Goal: Task Accomplishment & Management: Use online tool/utility

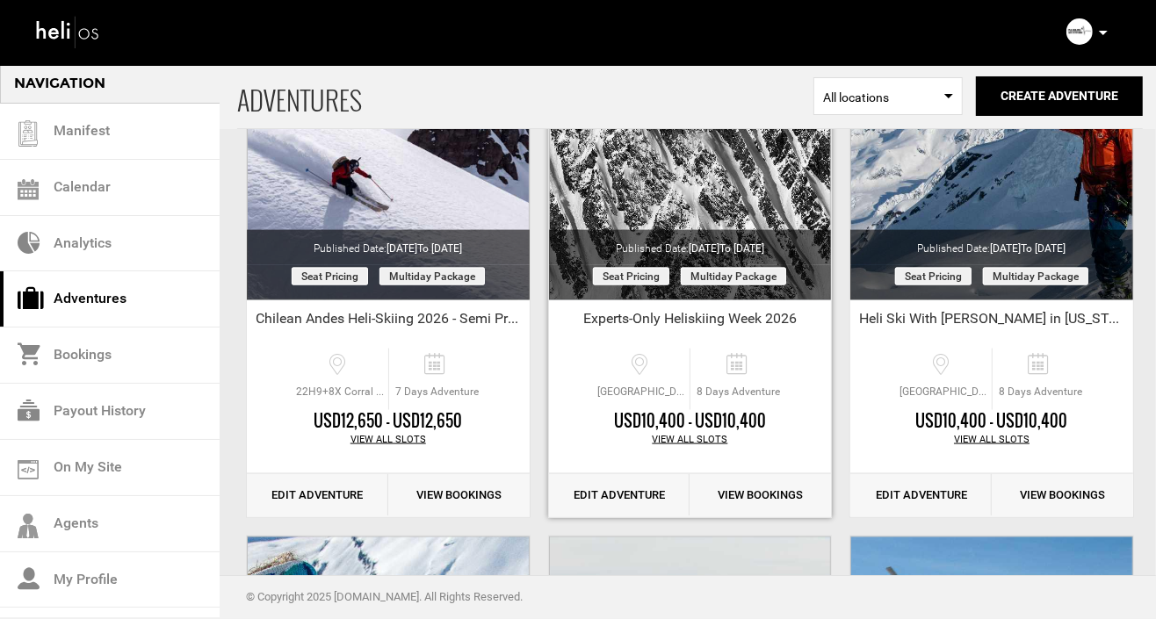
scroll to position [1695, 0]
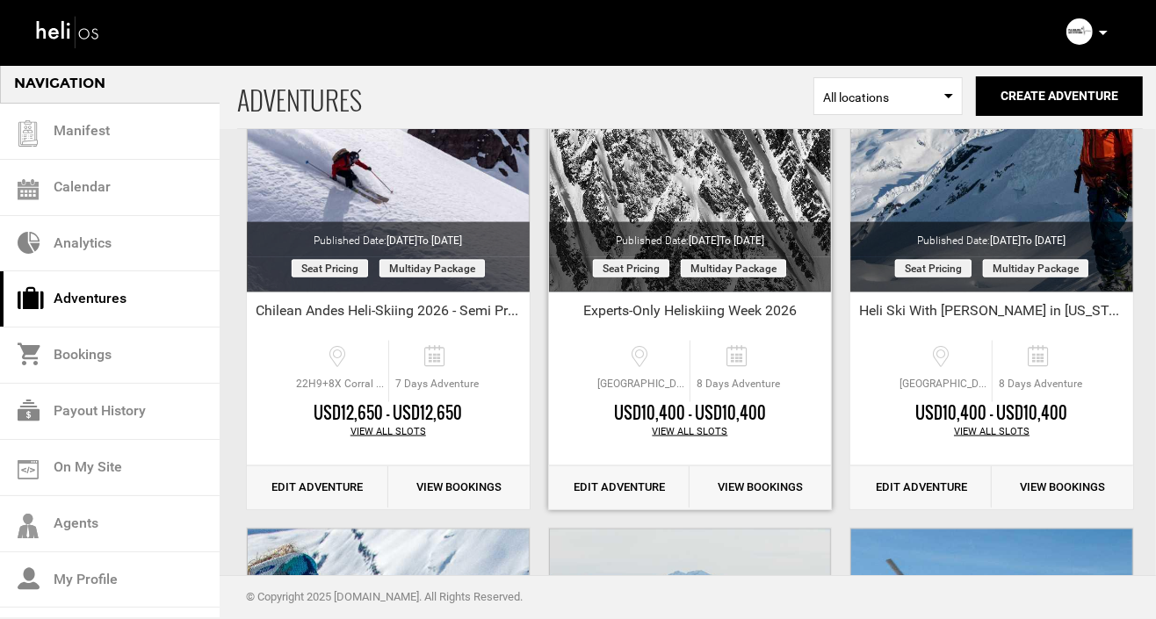
click at [621, 484] on link "Edit Adventure" at bounding box center [619, 488] width 141 height 43
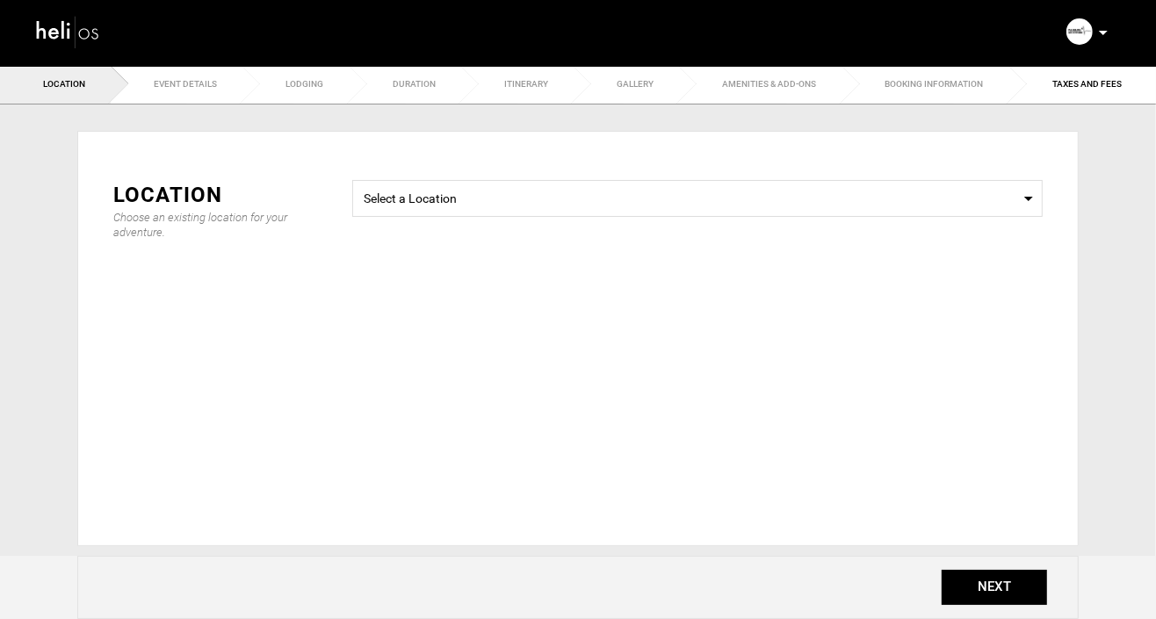
type input "8"
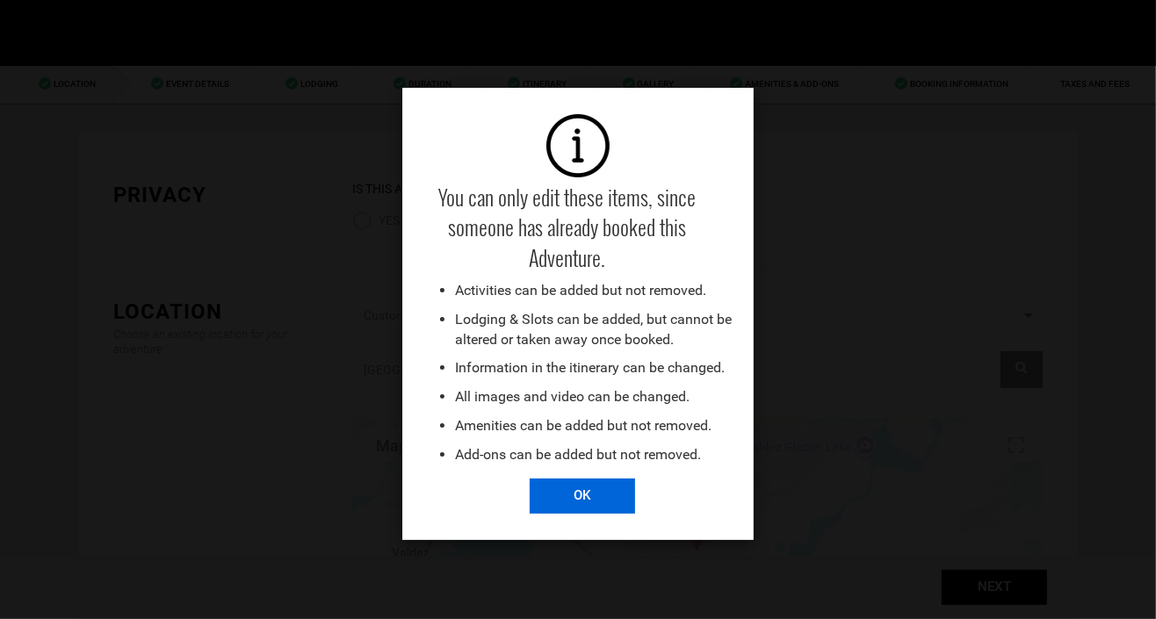
click at [583, 493] on input "OK" at bounding box center [582, 496] width 105 height 35
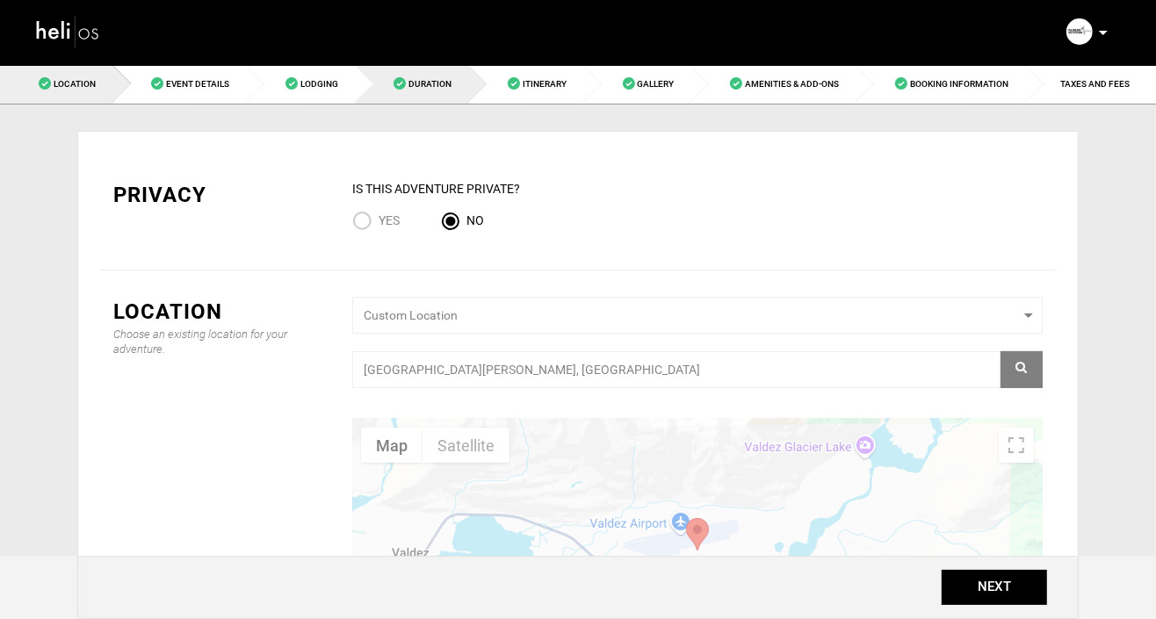
click at [426, 83] on span "Duration" at bounding box center [430, 84] width 43 height 10
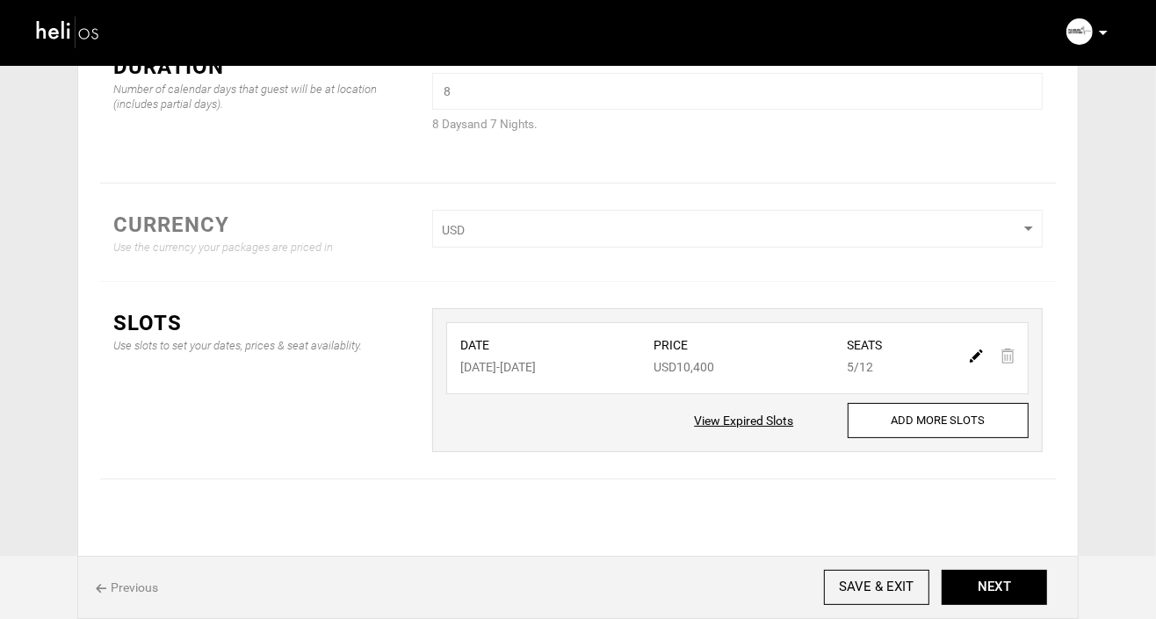
scroll to position [137, 0]
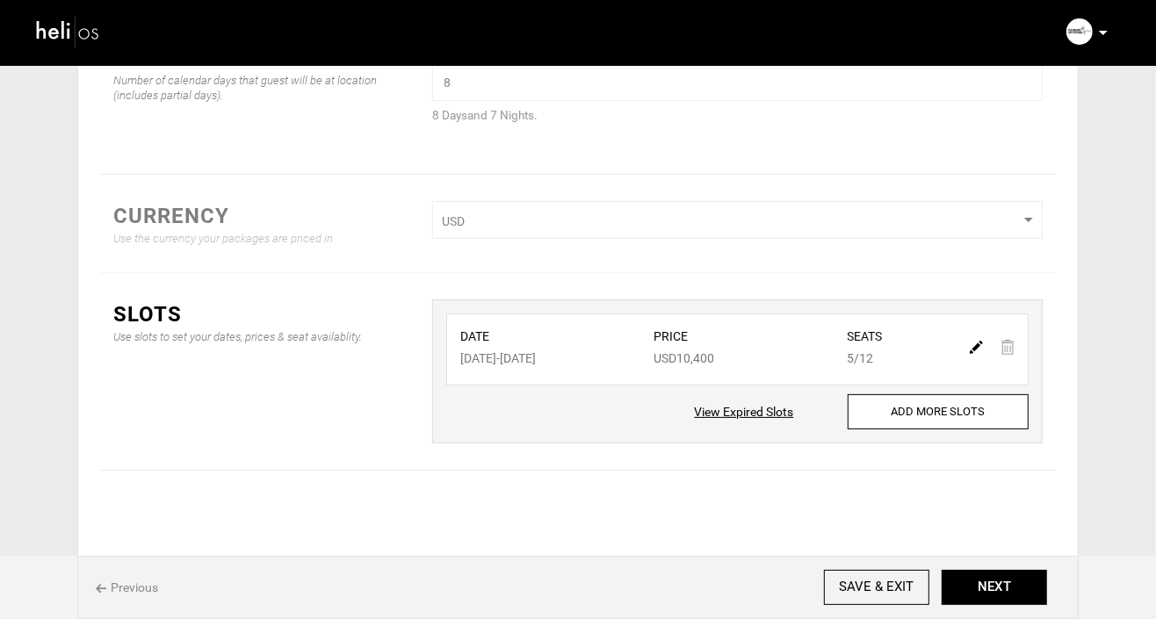
click at [974, 342] on img at bounding box center [976, 347] width 13 height 13
type input "[DATE]"
type input "10400"
type input "12"
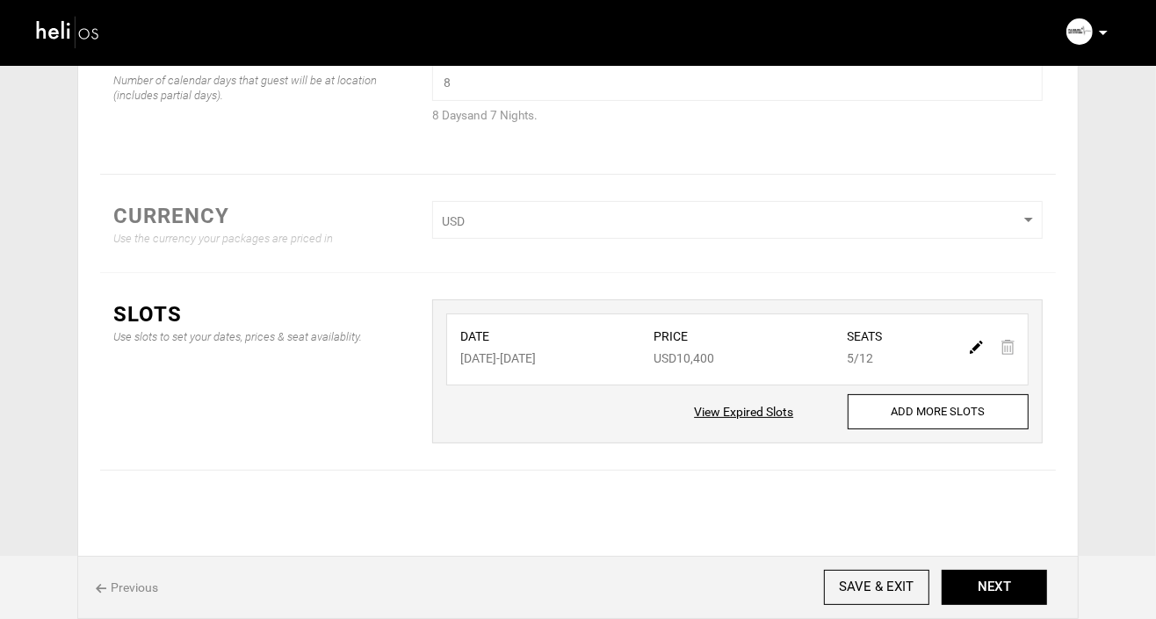
type input "5"
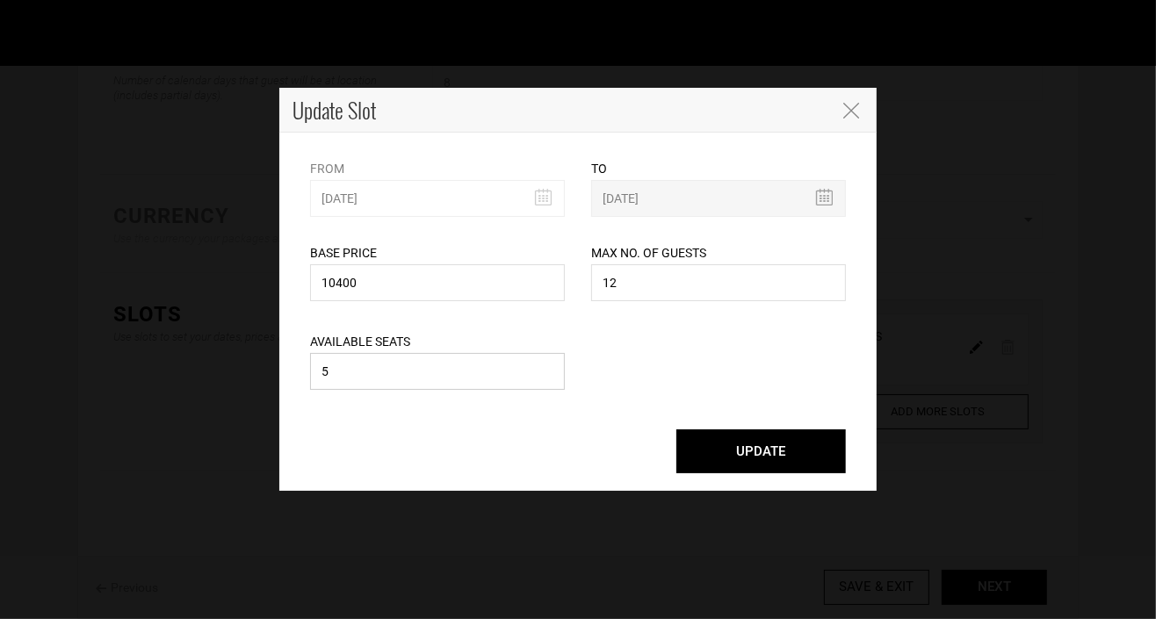
click at [397, 369] on input "5" at bounding box center [437, 371] width 255 height 37
type input "4"
click at [770, 459] on button "UPDATE" at bounding box center [762, 452] width 170 height 44
